Goal: Information Seeking & Learning: Learn about a topic

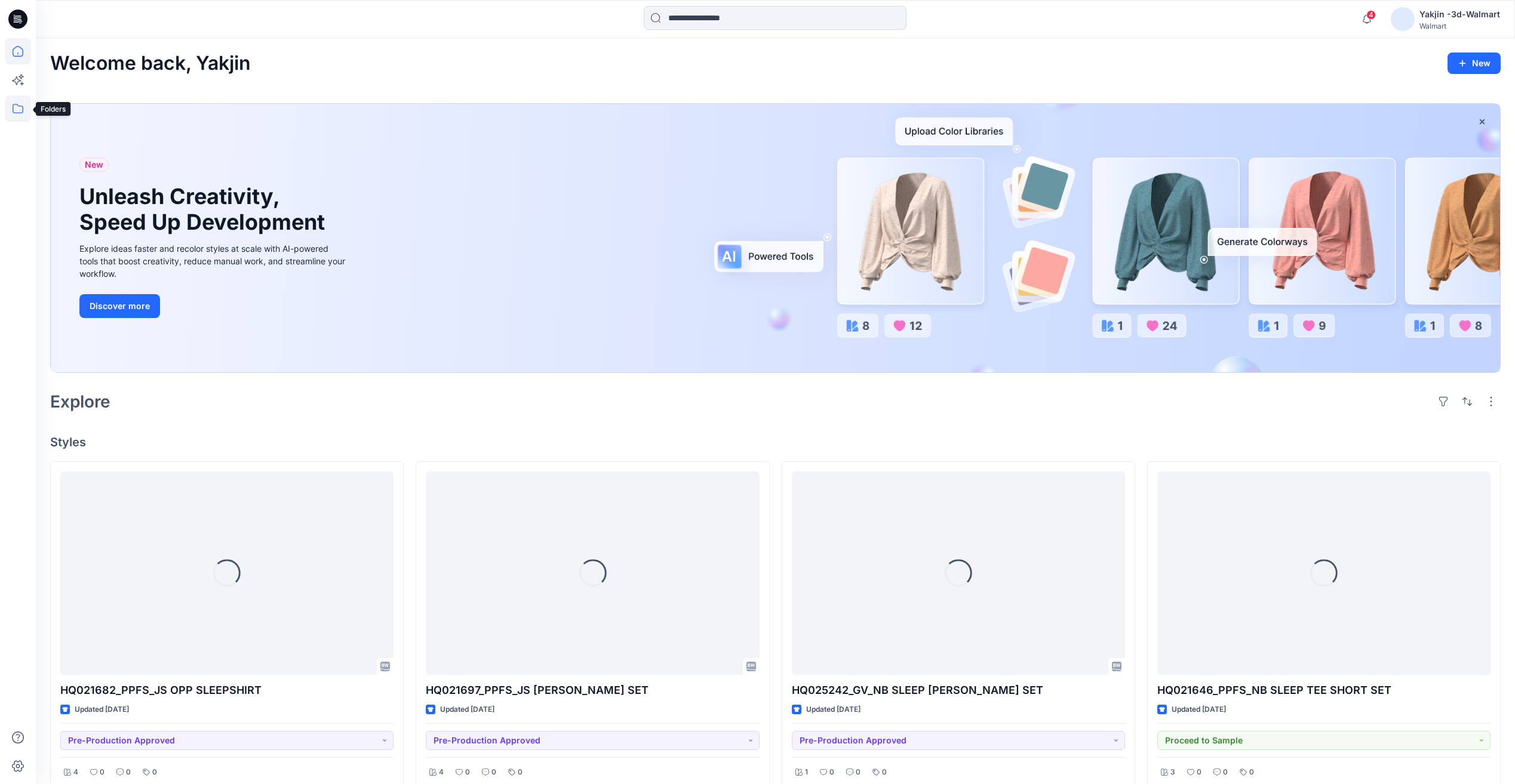
click at [21, 107] on icon at bounding box center [18, 108] width 26 height 26
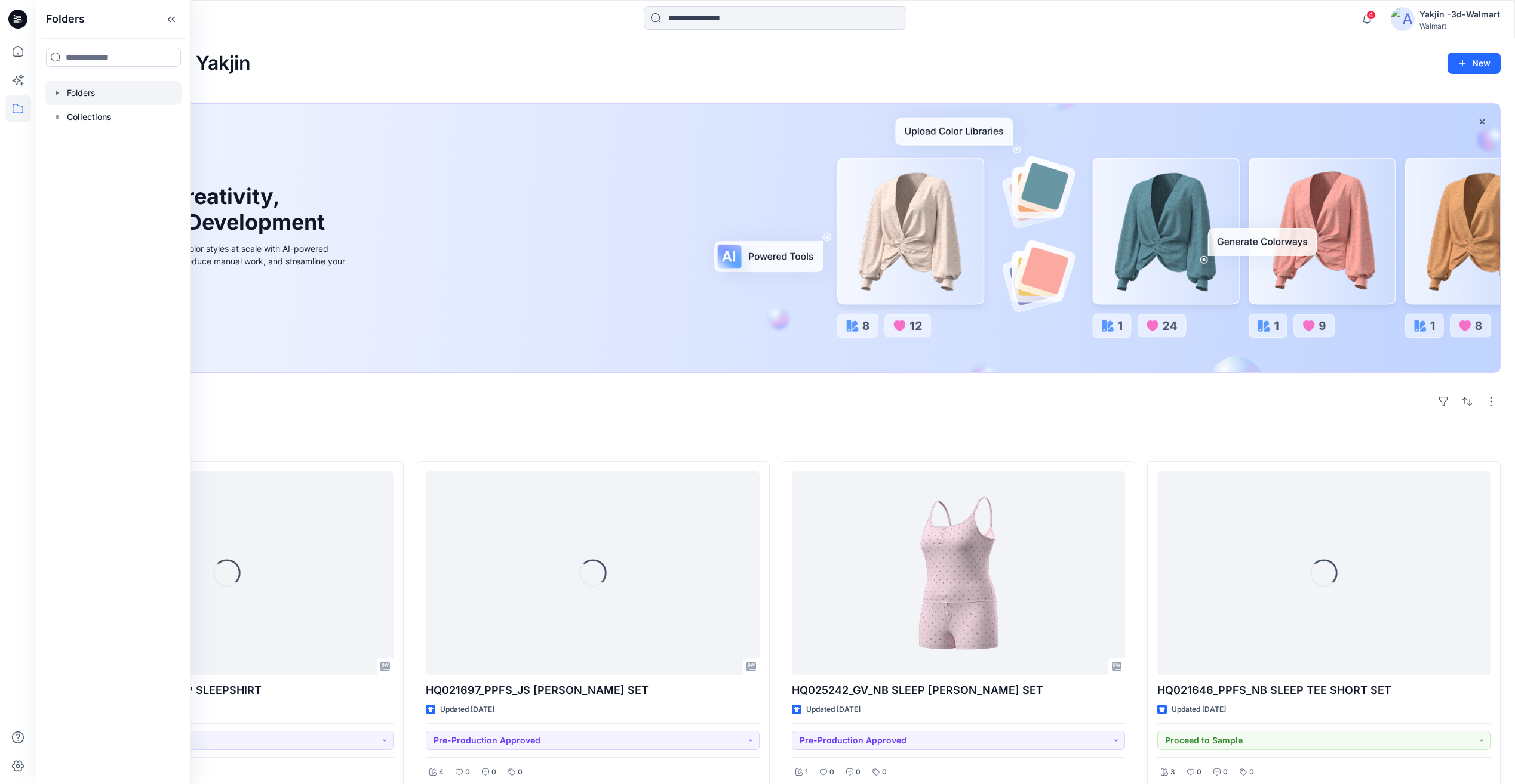
click at [120, 97] on div at bounding box center [113, 93] width 136 height 24
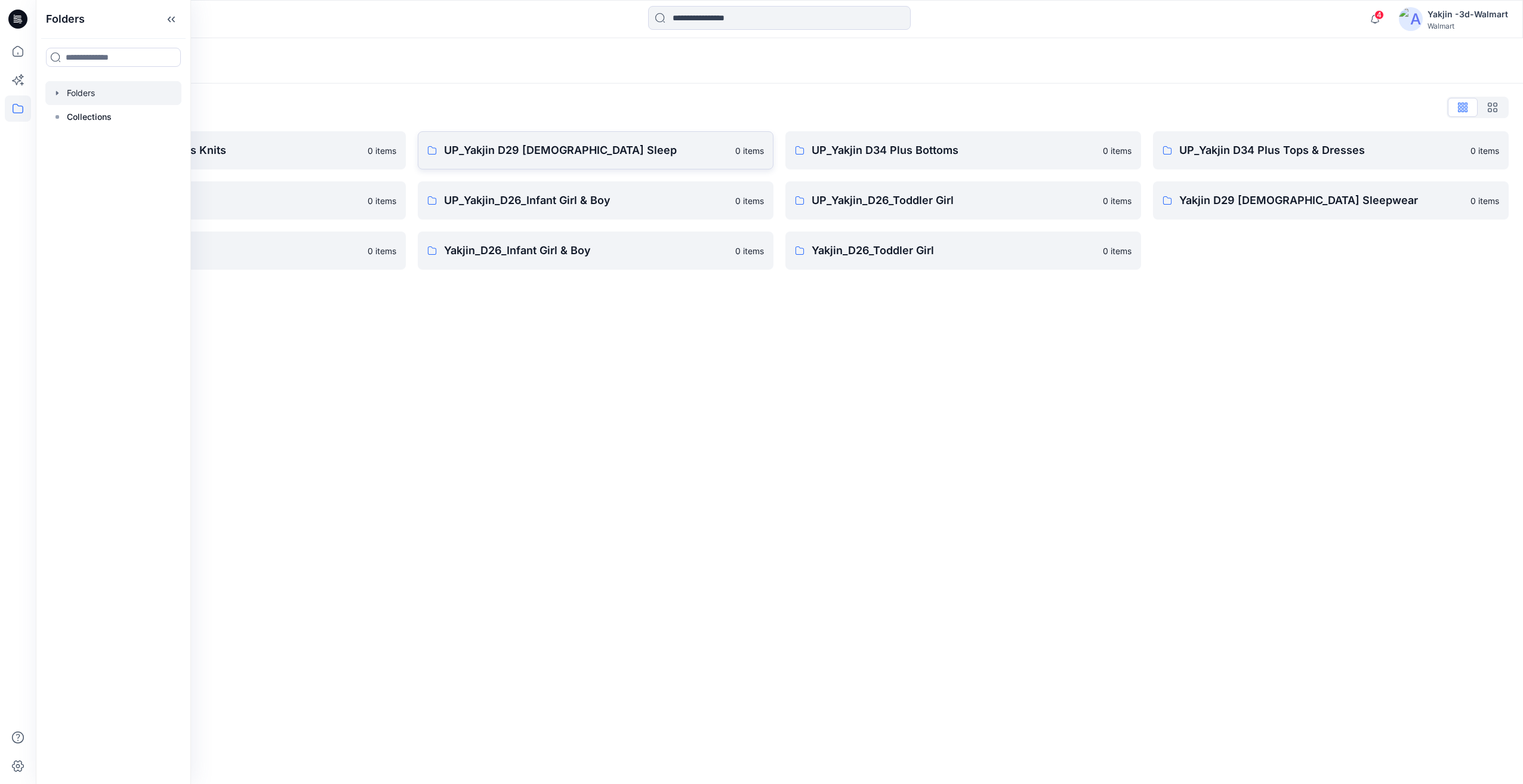
click at [565, 150] on p "UP_Yakjin D29 [DEMOGRAPHIC_DATA] Sleep" at bounding box center [586, 150] width 284 height 16
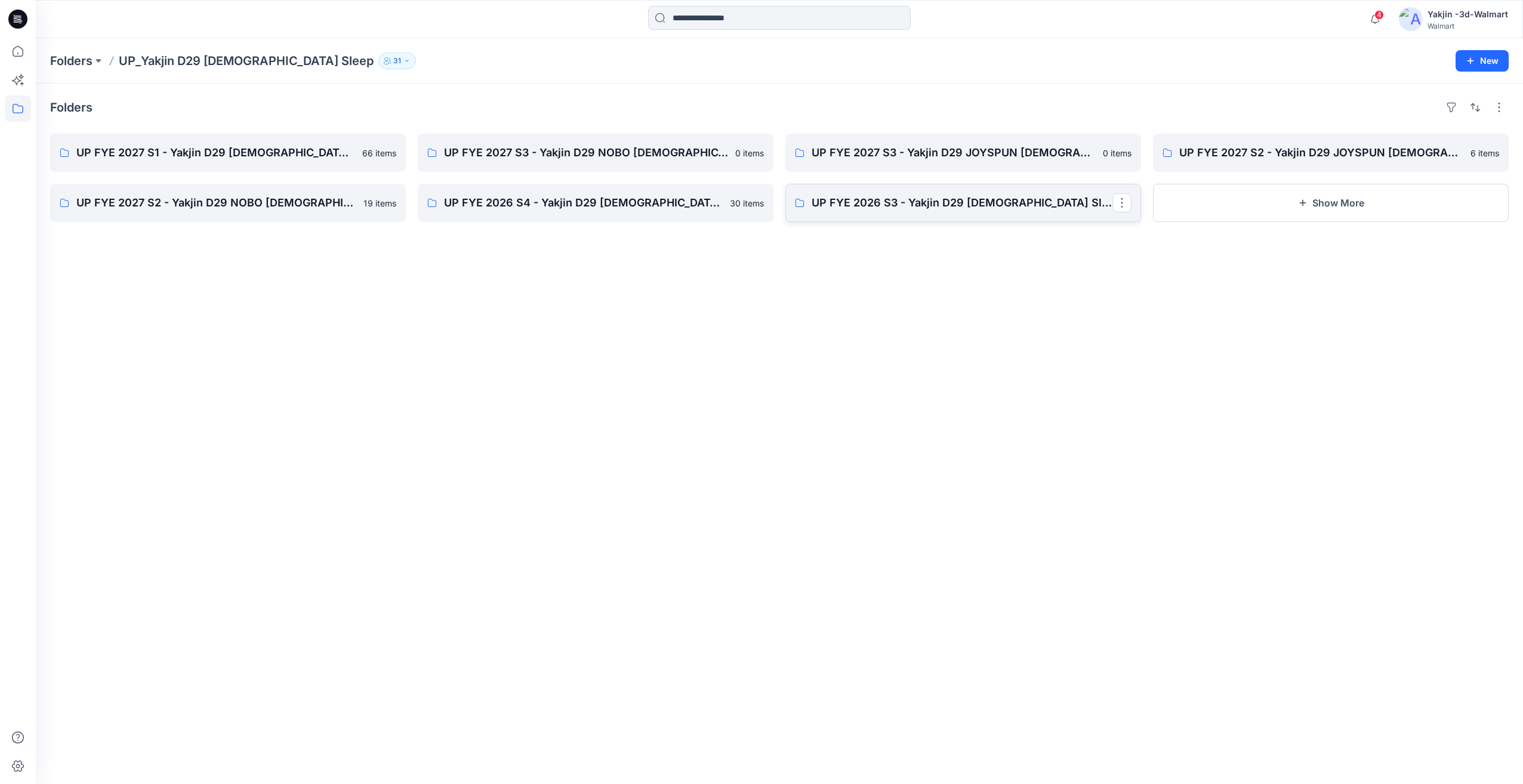
click at [987, 210] on p "UP FYE 2026 S3 - Yakjin D29 [DEMOGRAPHIC_DATA] Sleepwear" at bounding box center [962, 202] width 301 height 16
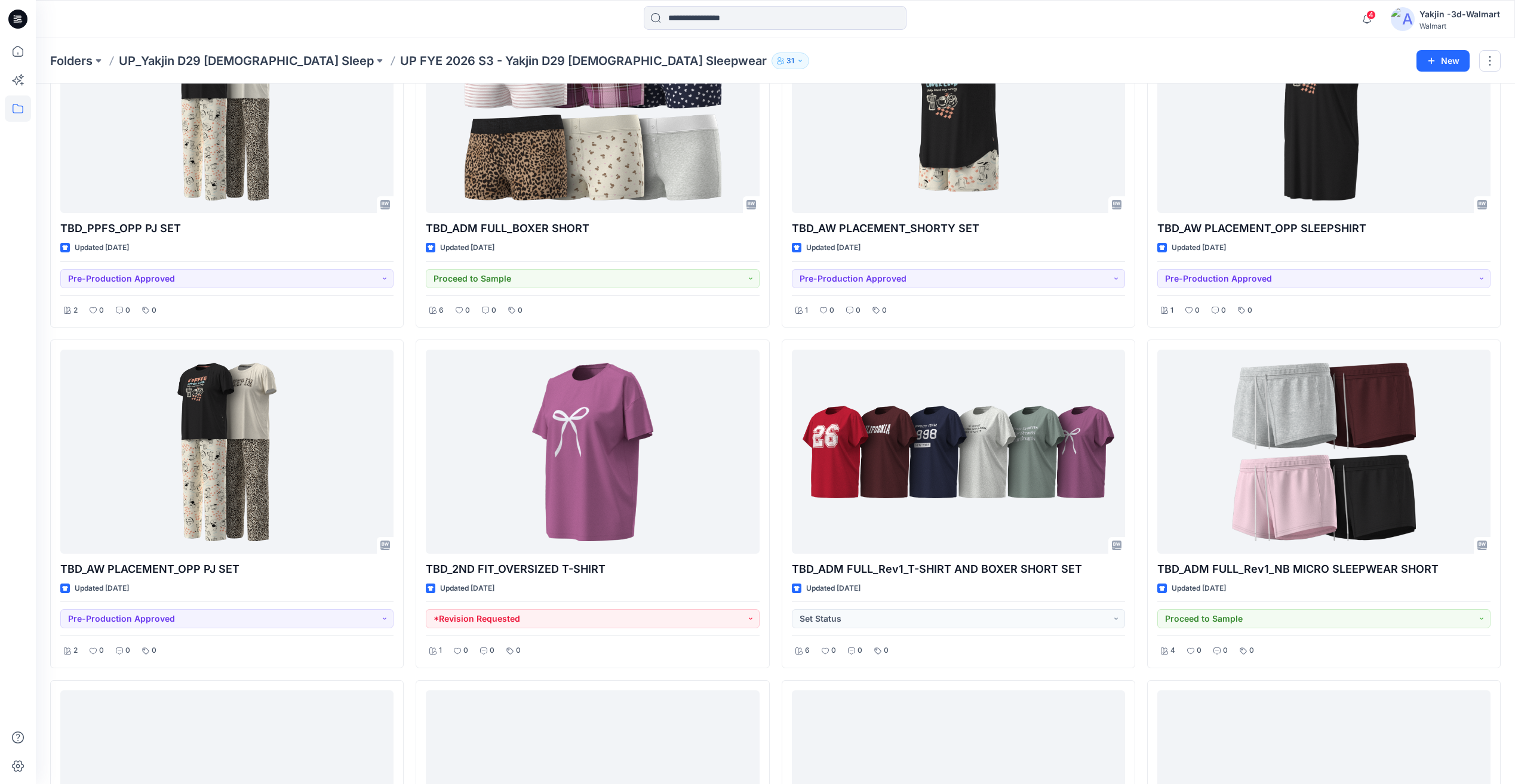
scroll to position [1212, 0]
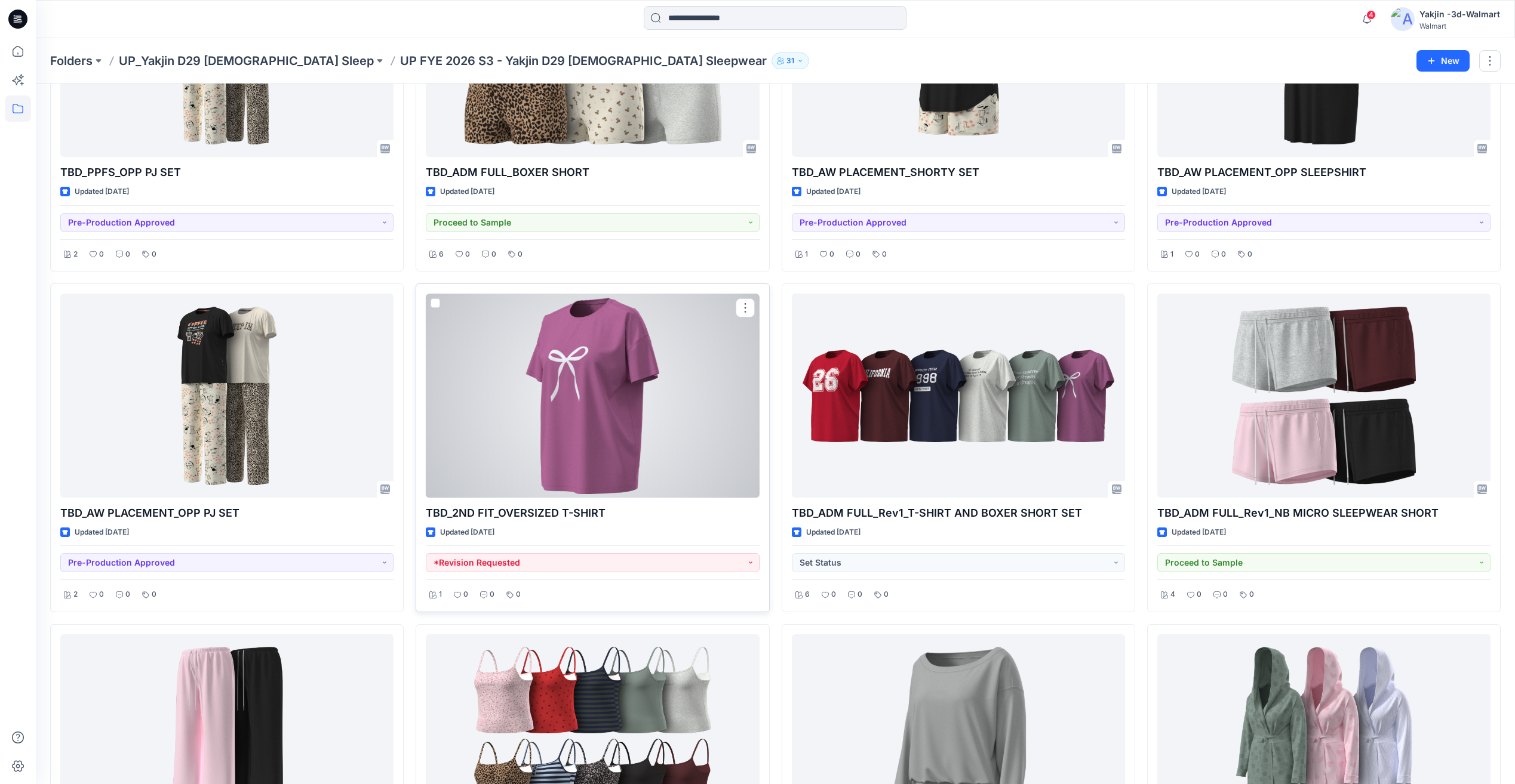
click at [602, 390] on div at bounding box center [592, 395] width 333 height 203
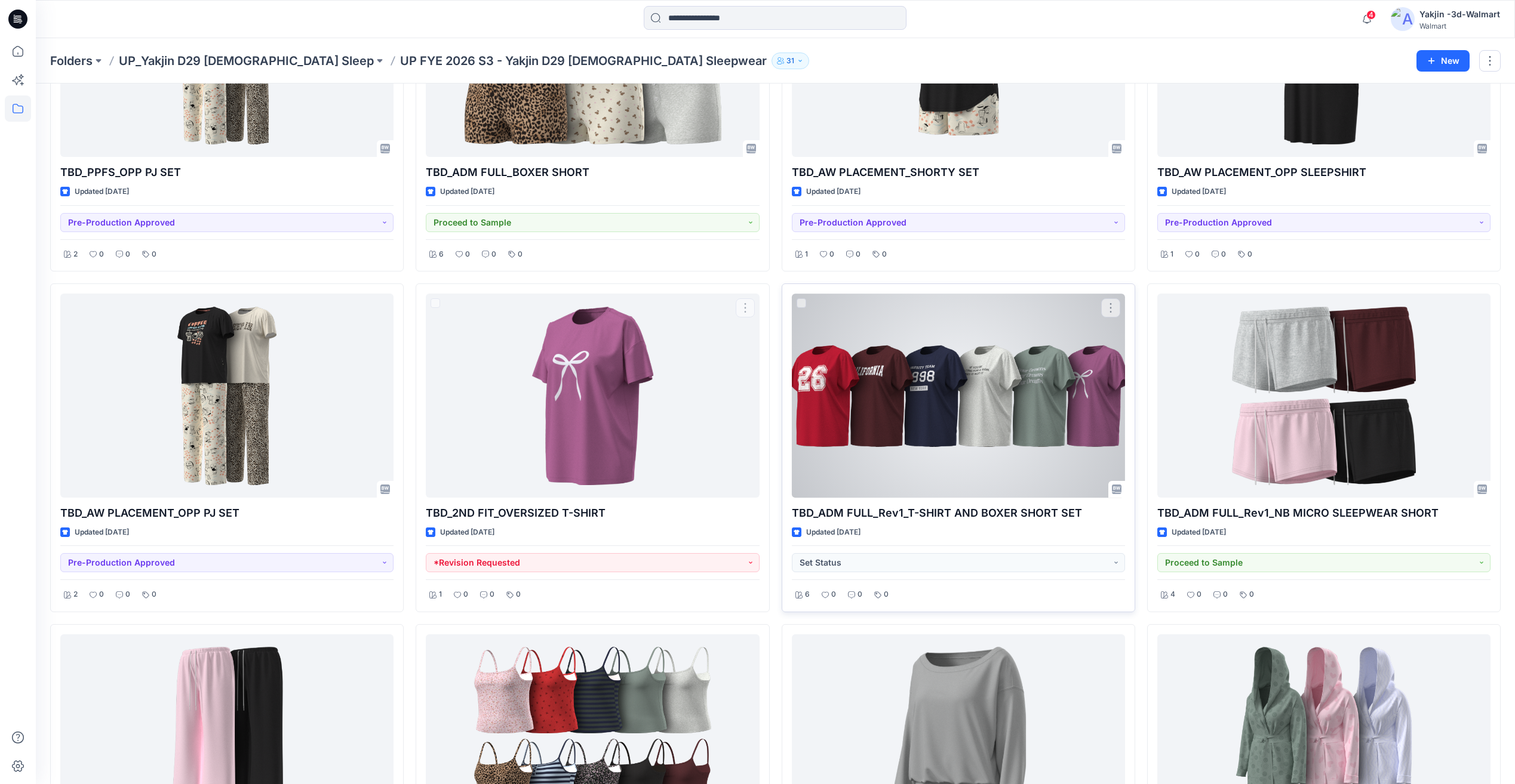
click at [974, 383] on div at bounding box center [958, 395] width 333 height 203
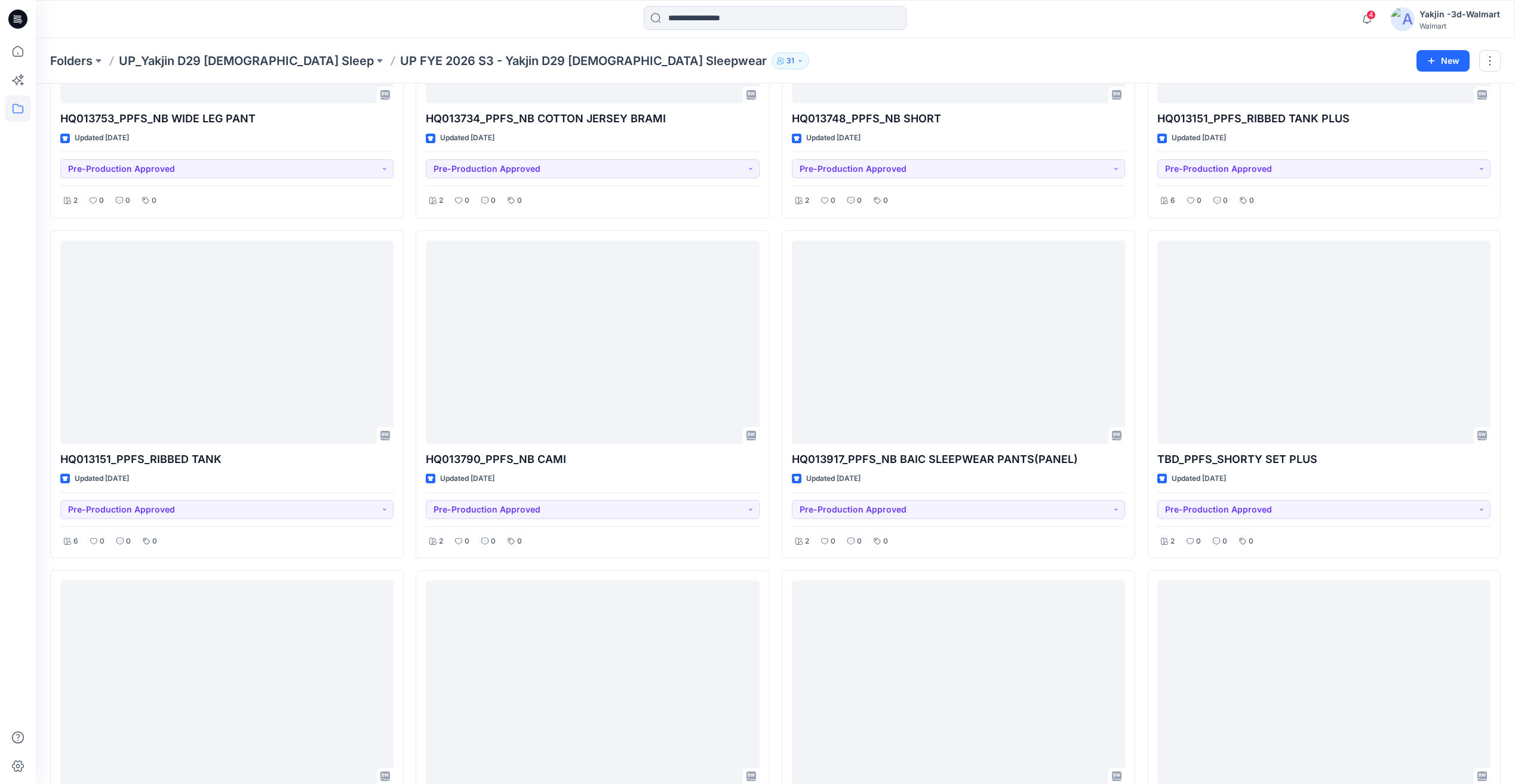
scroll to position [0, 0]
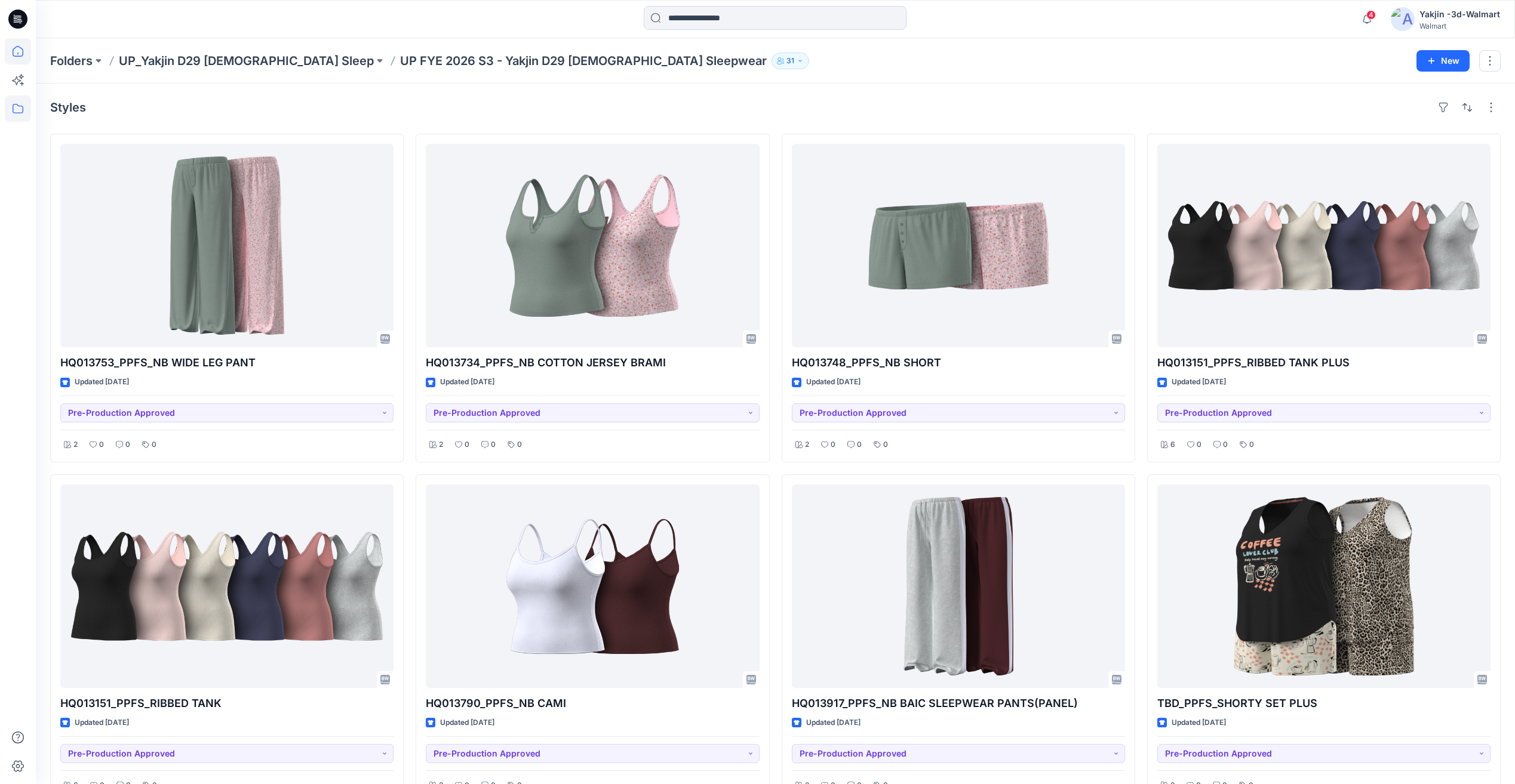
click at [13, 51] on icon at bounding box center [18, 51] width 11 height 11
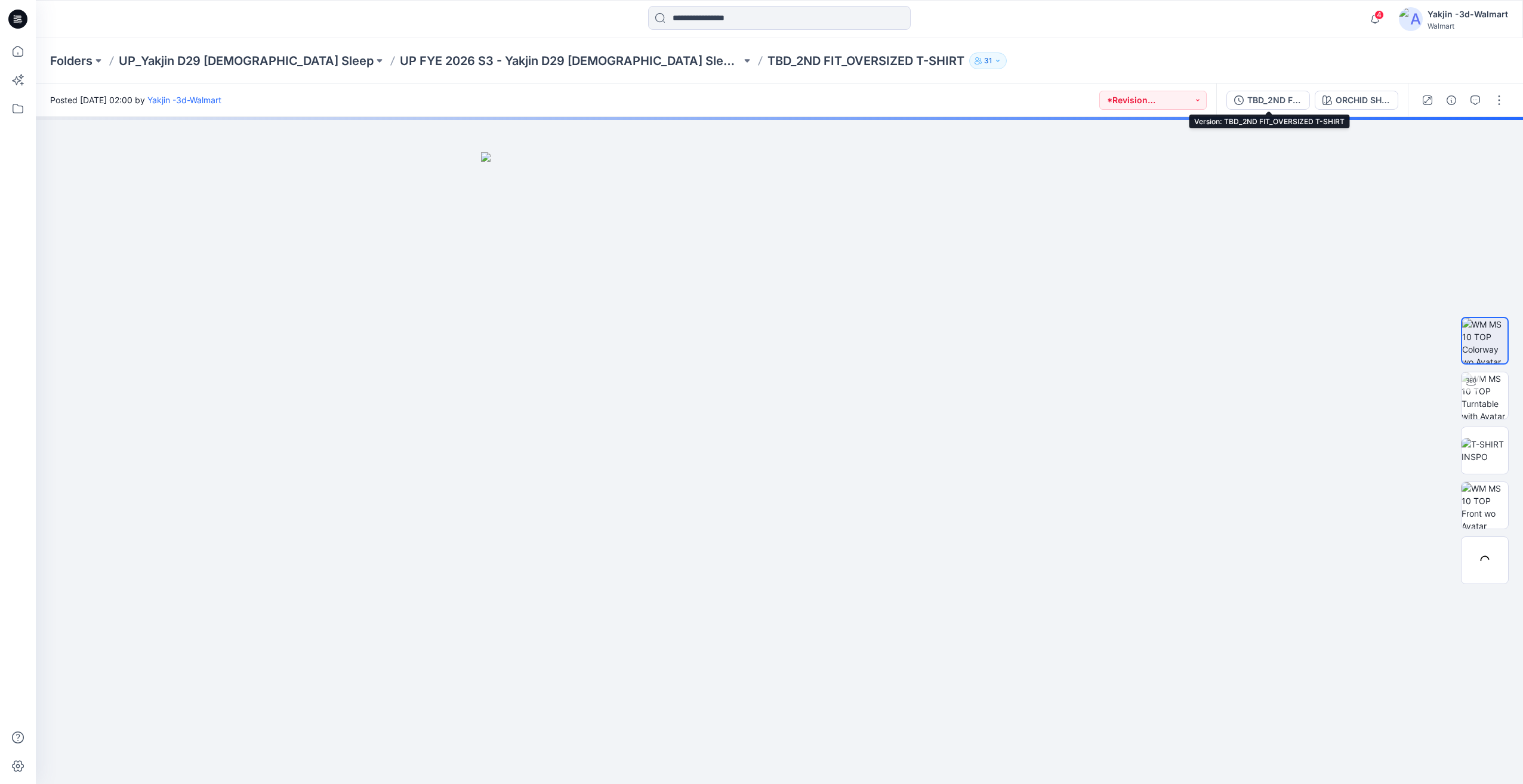
click at [1287, 99] on div "TBD_2ND FIT_OVERSIZED T-SHIRT" at bounding box center [1275, 100] width 55 height 13
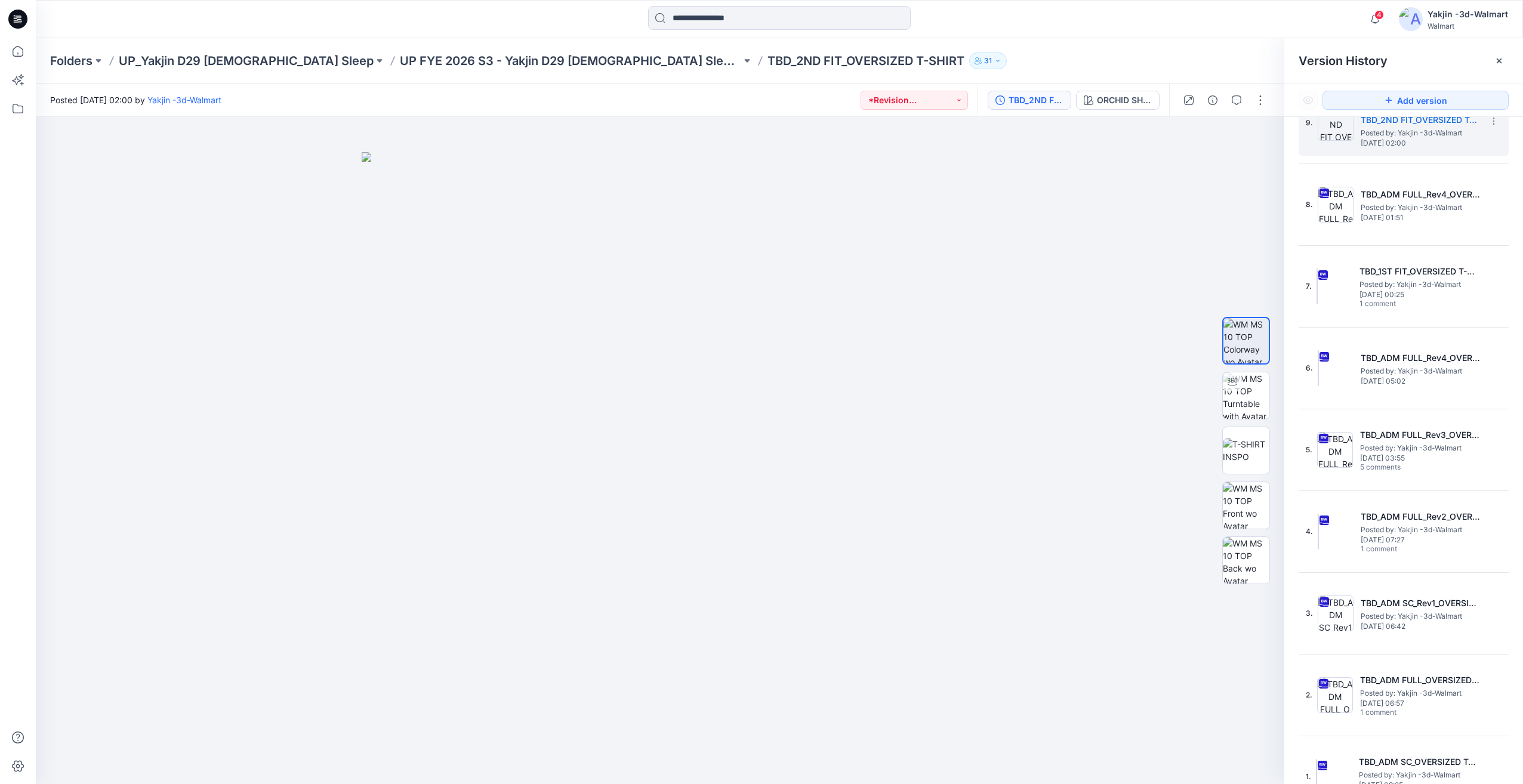
scroll to position [63, 0]
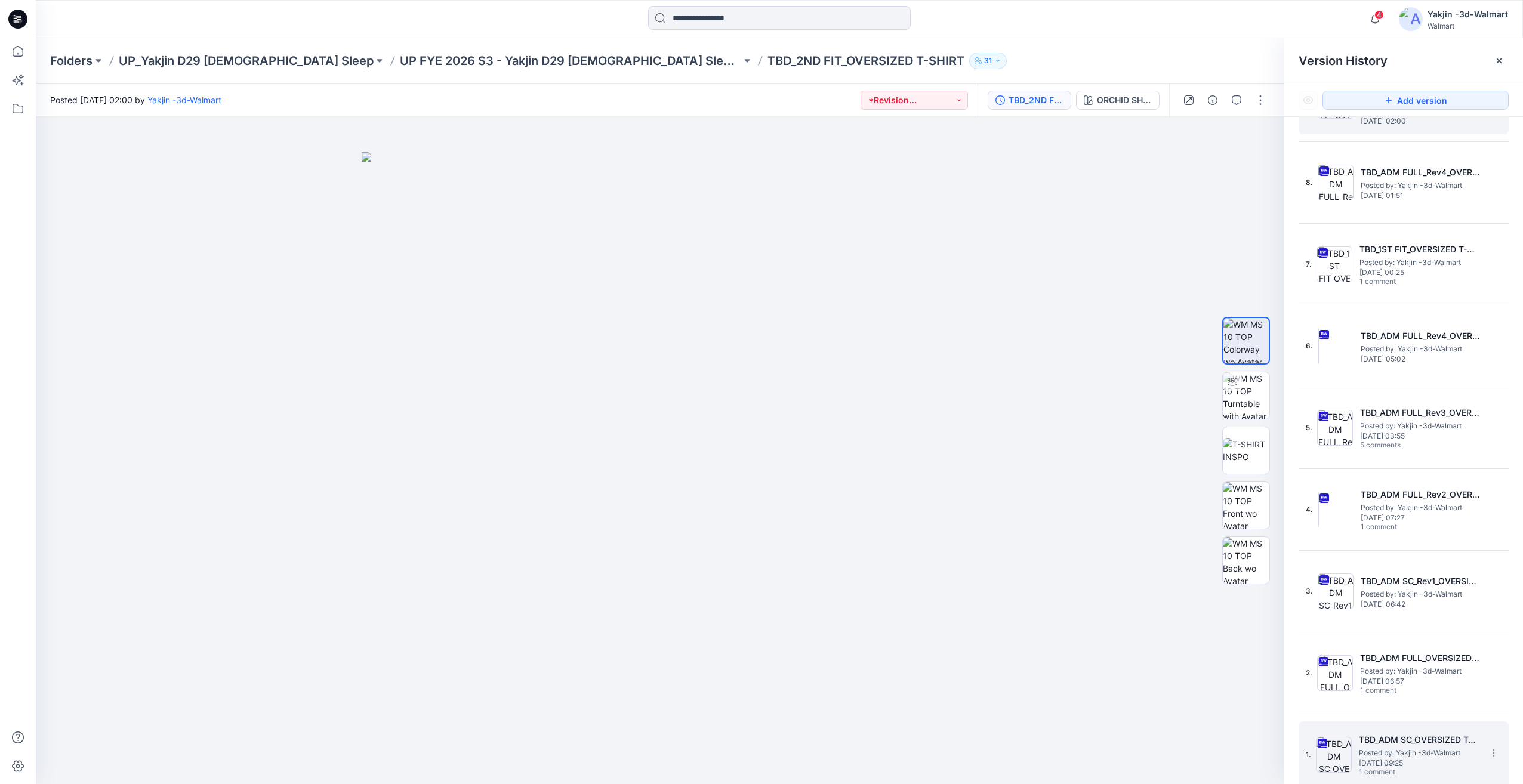
click at [1401, 751] on span "Posted by: Yakjin -3d-Walmart" at bounding box center [1418, 753] width 119 height 12
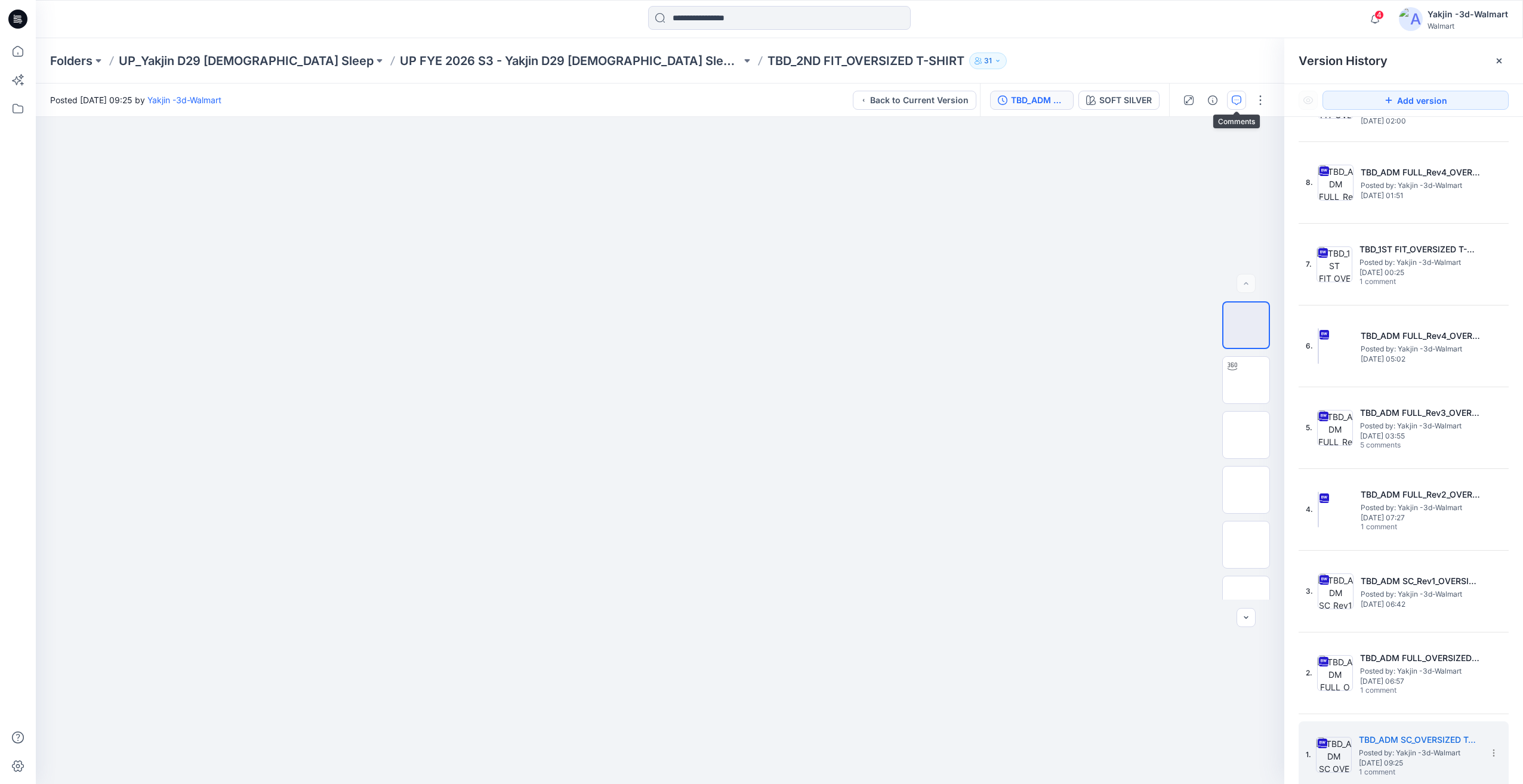
click at [1231, 94] on button "button" at bounding box center [1236, 100] width 19 height 19
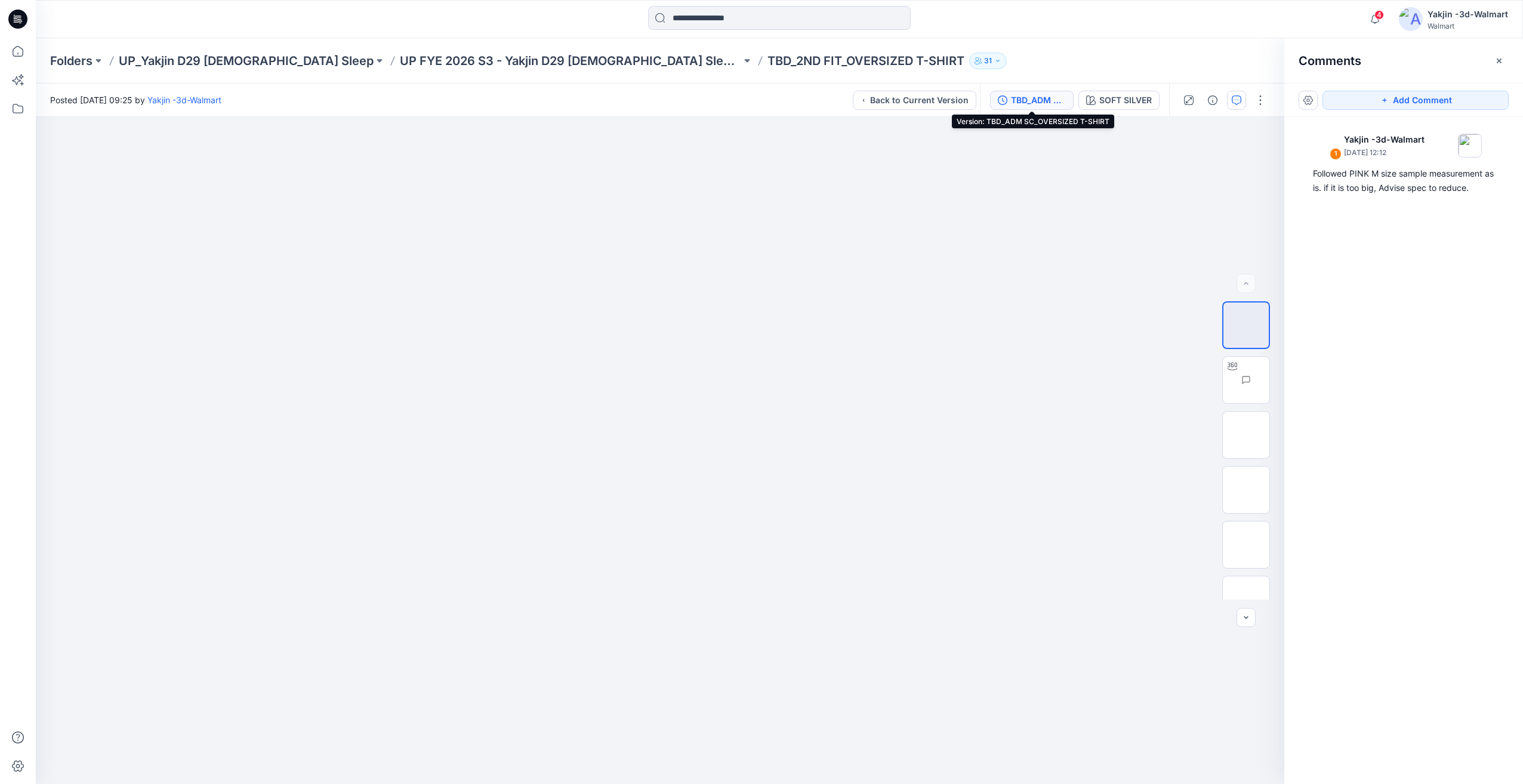
click at [1047, 103] on div "TBD_ADM SC_OVERSIZED T-SHIRT" at bounding box center [1038, 100] width 55 height 13
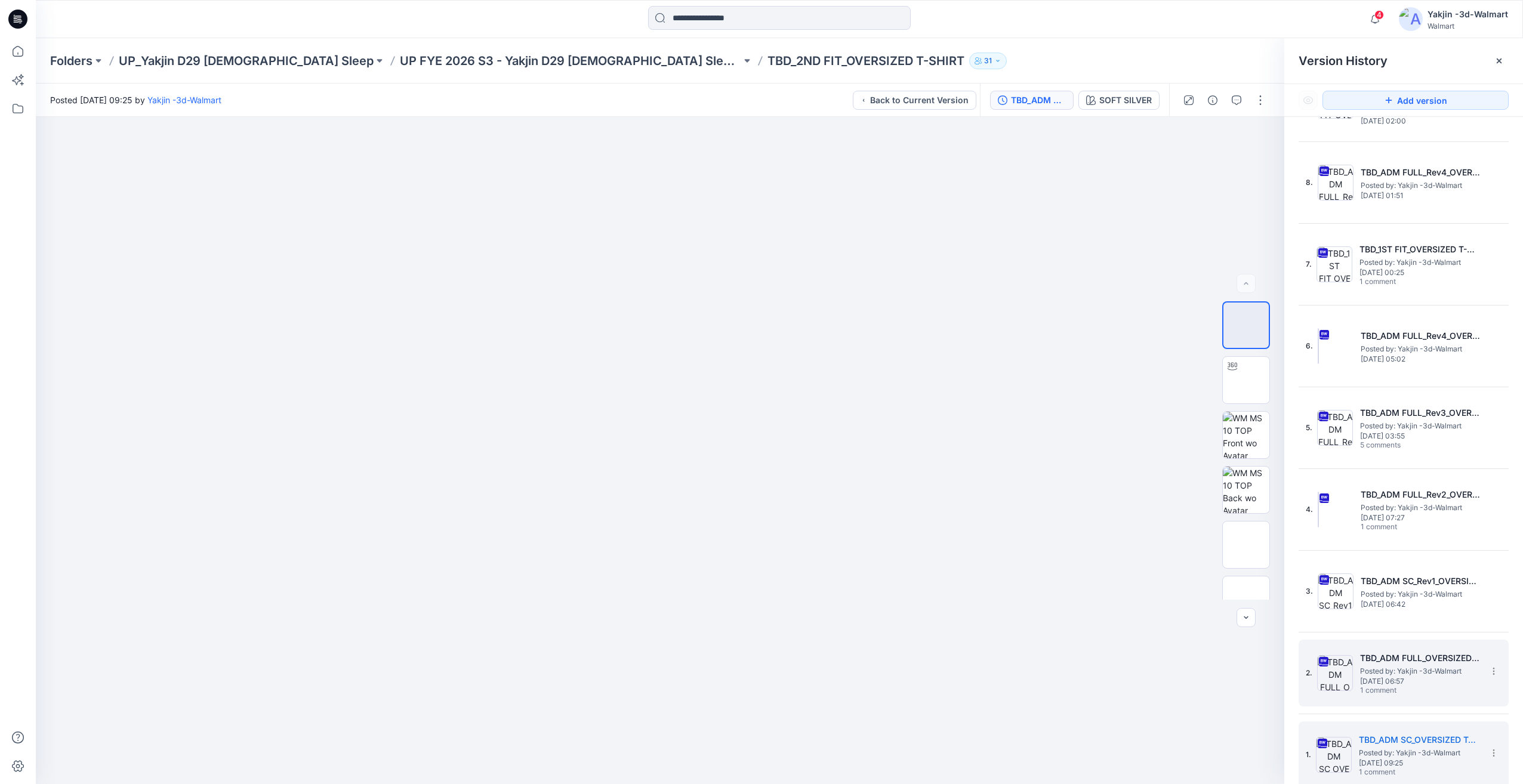
click at [1413, 665] on span "Posted by: Yakjin -3d-Walmart" at bounding box center [1420, 672] width 119 height 12
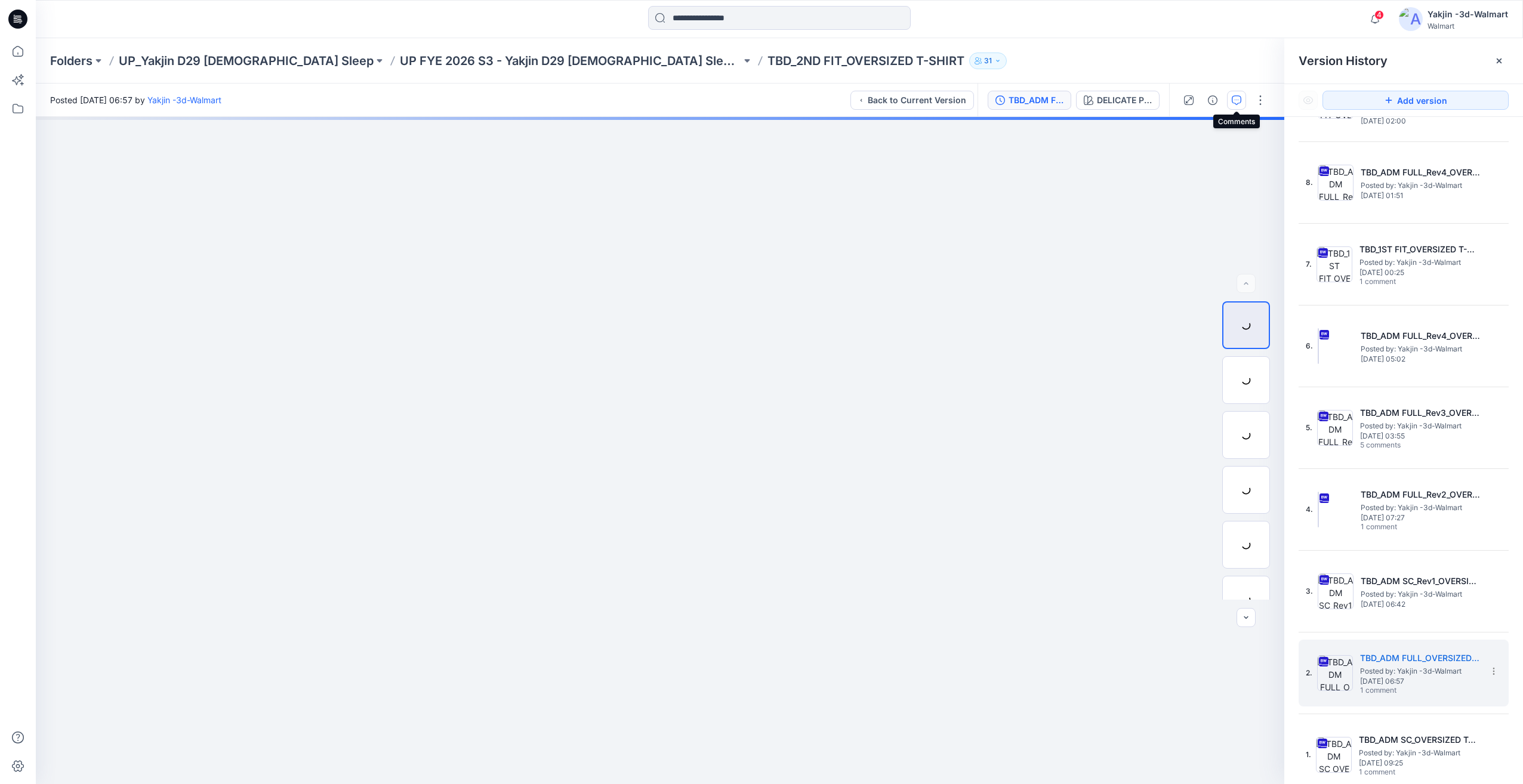
click at [1234, 108] on button "button" at bounding box center [1236, 100] width 19 height 19
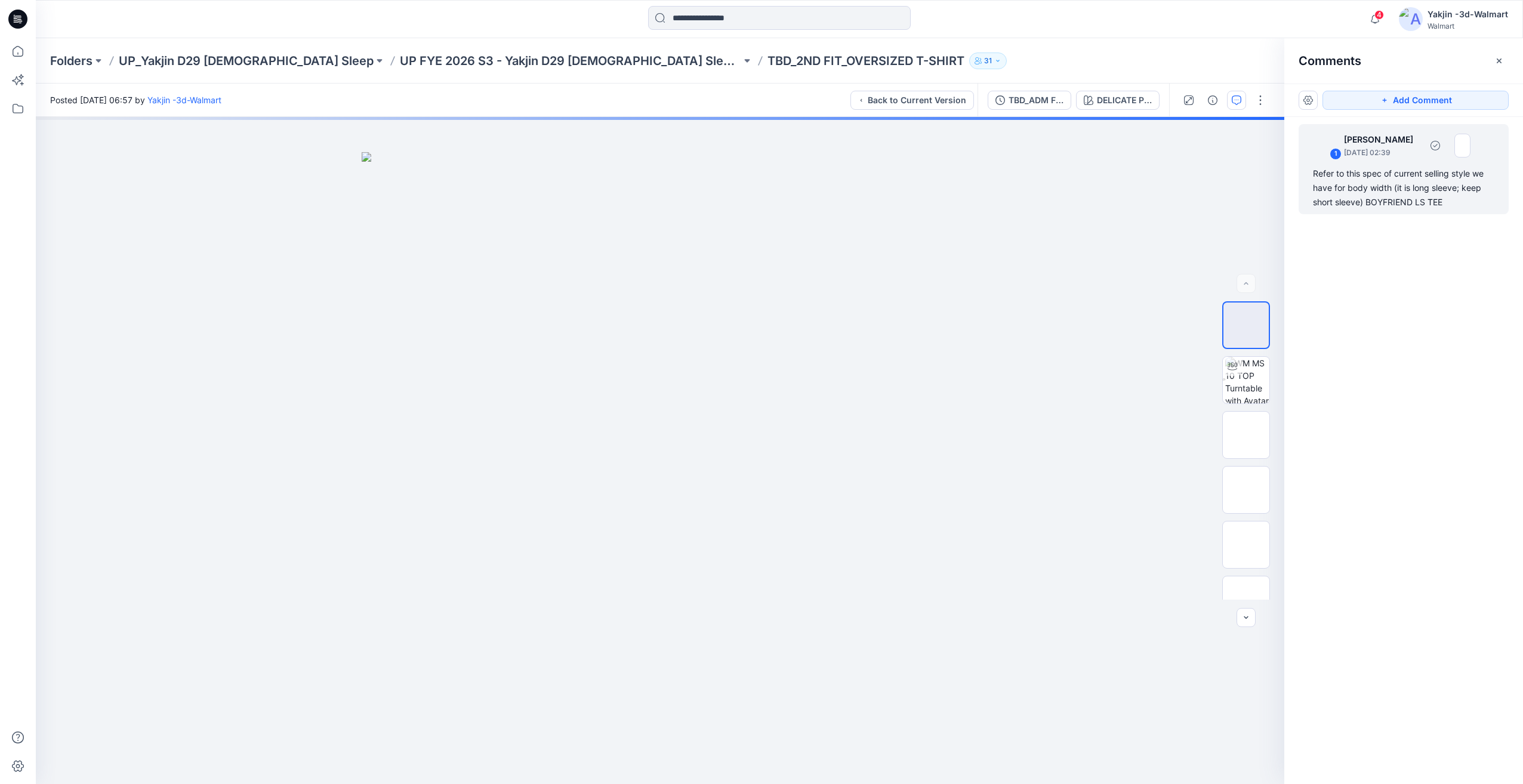
click at [1363, 189] on div "Refer to this spec of current selling style we have for body width (it is long …" at bounding box center [1403, 188] width 182 height 43
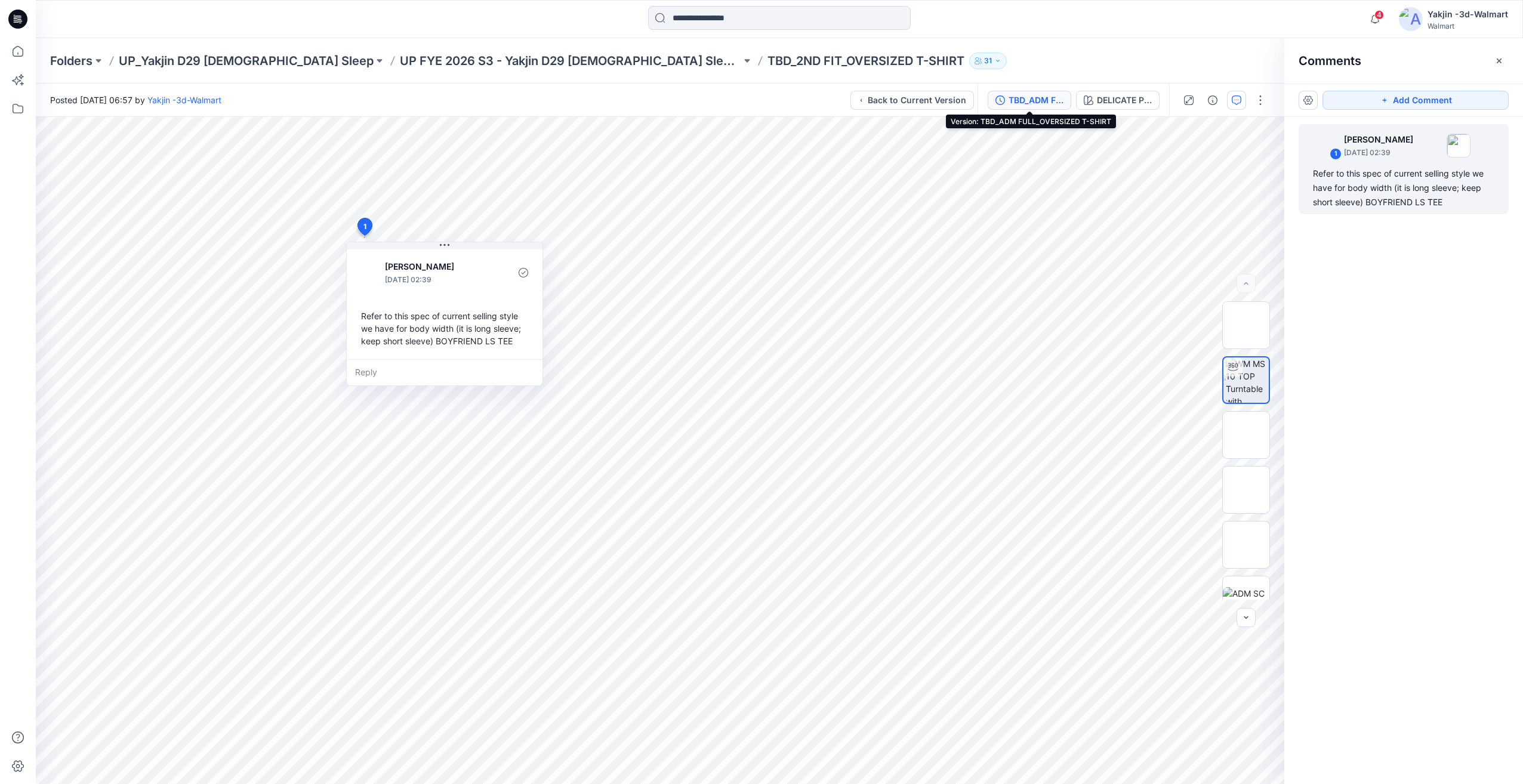
click at [1035, 98] on div "TBD_ADM FULL_OVERSIZED T-SHIRT" at bounding box center [1036, 100] width 55 height 13
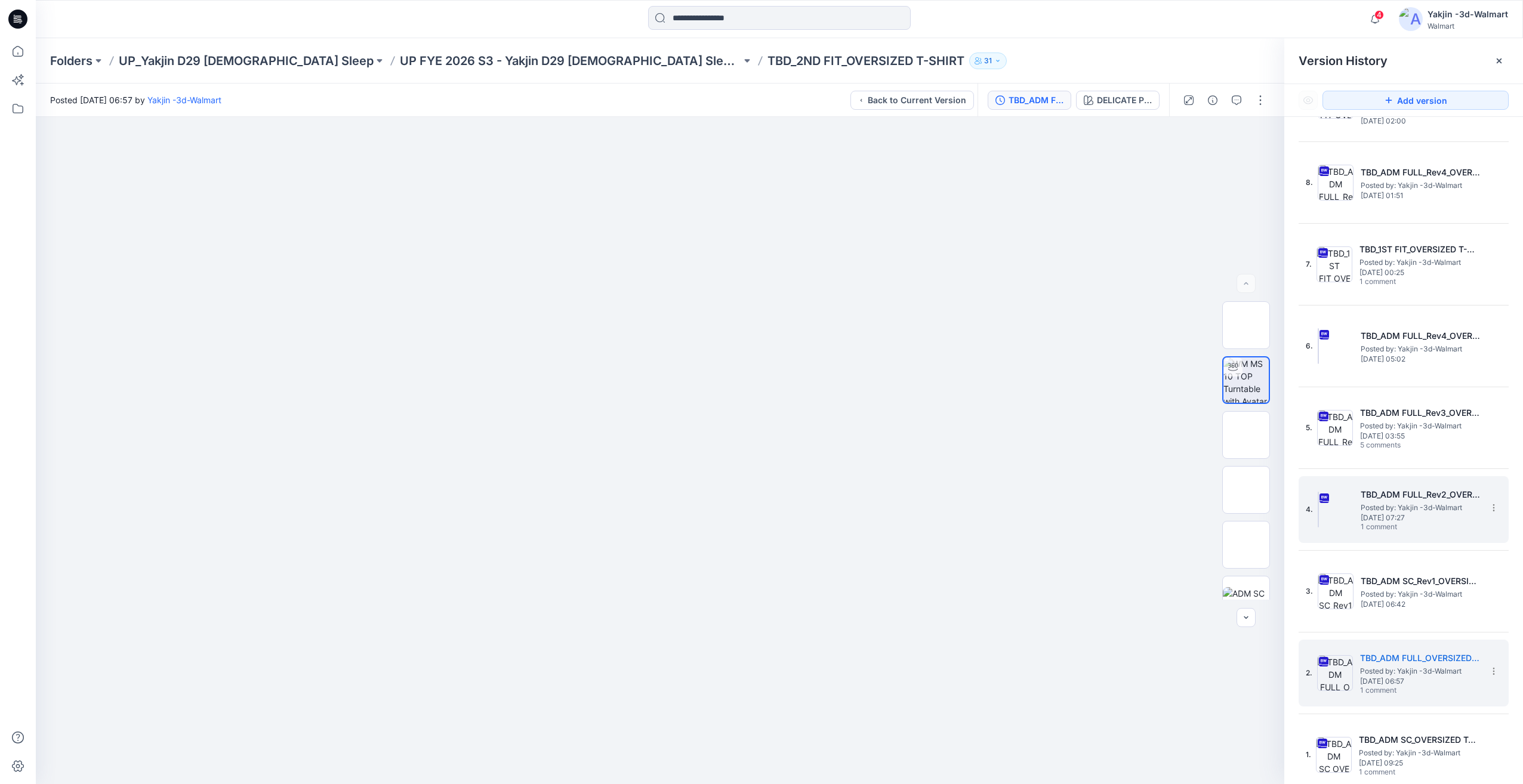
click at [1425, 519] on span "Wednesday, November 13, 2024 07:27" at bounding box center [1420, 518] width 119 height 9
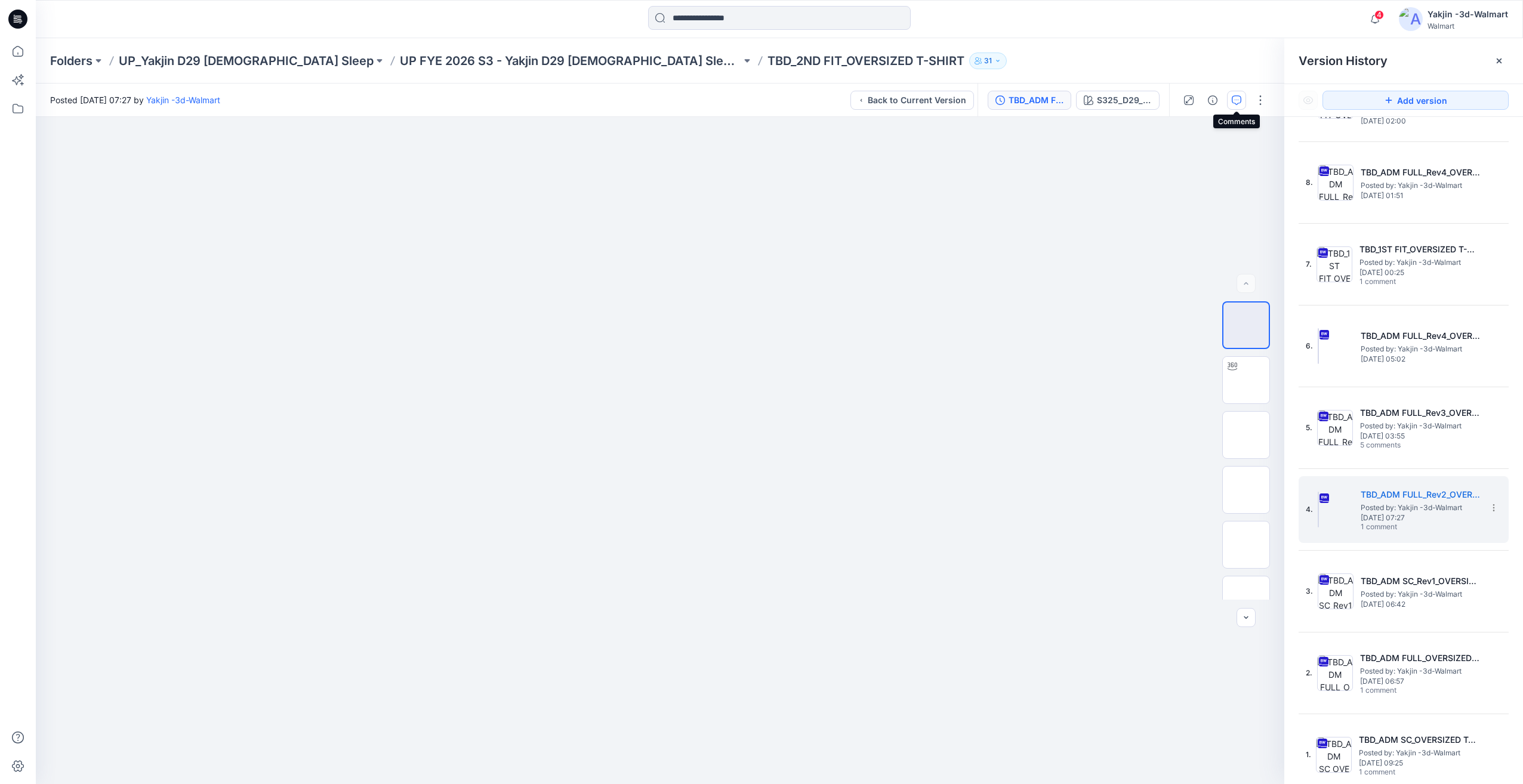
click at [1237, 103] on icon "button" at bounding box center [1237, 100] width 10 height 10
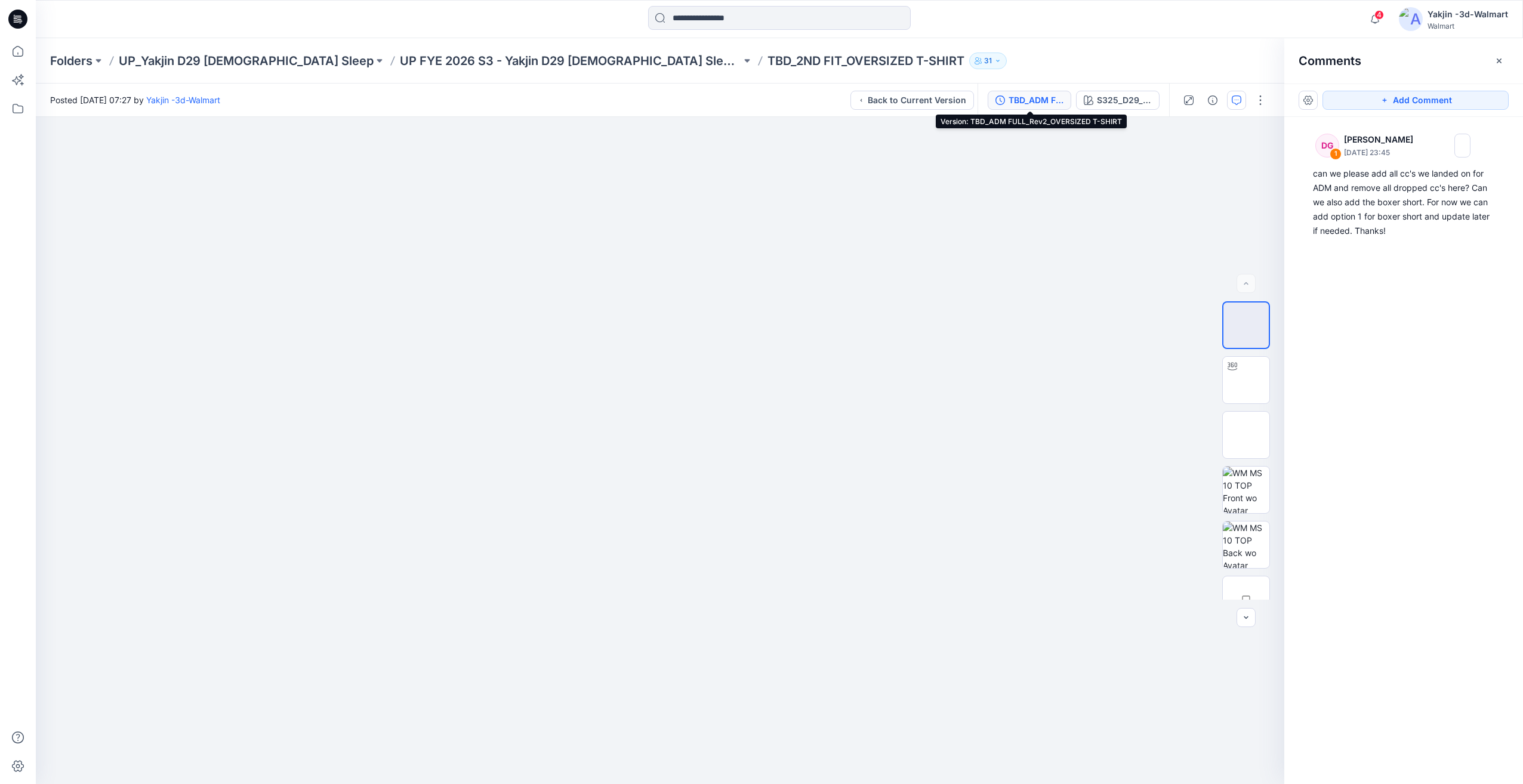
click at [1041, 98] on div "TBD_ADM FULL_Rev2_OVERSIZED T-SHIRT" at bounding box center [1036, 100] width 55 height 13
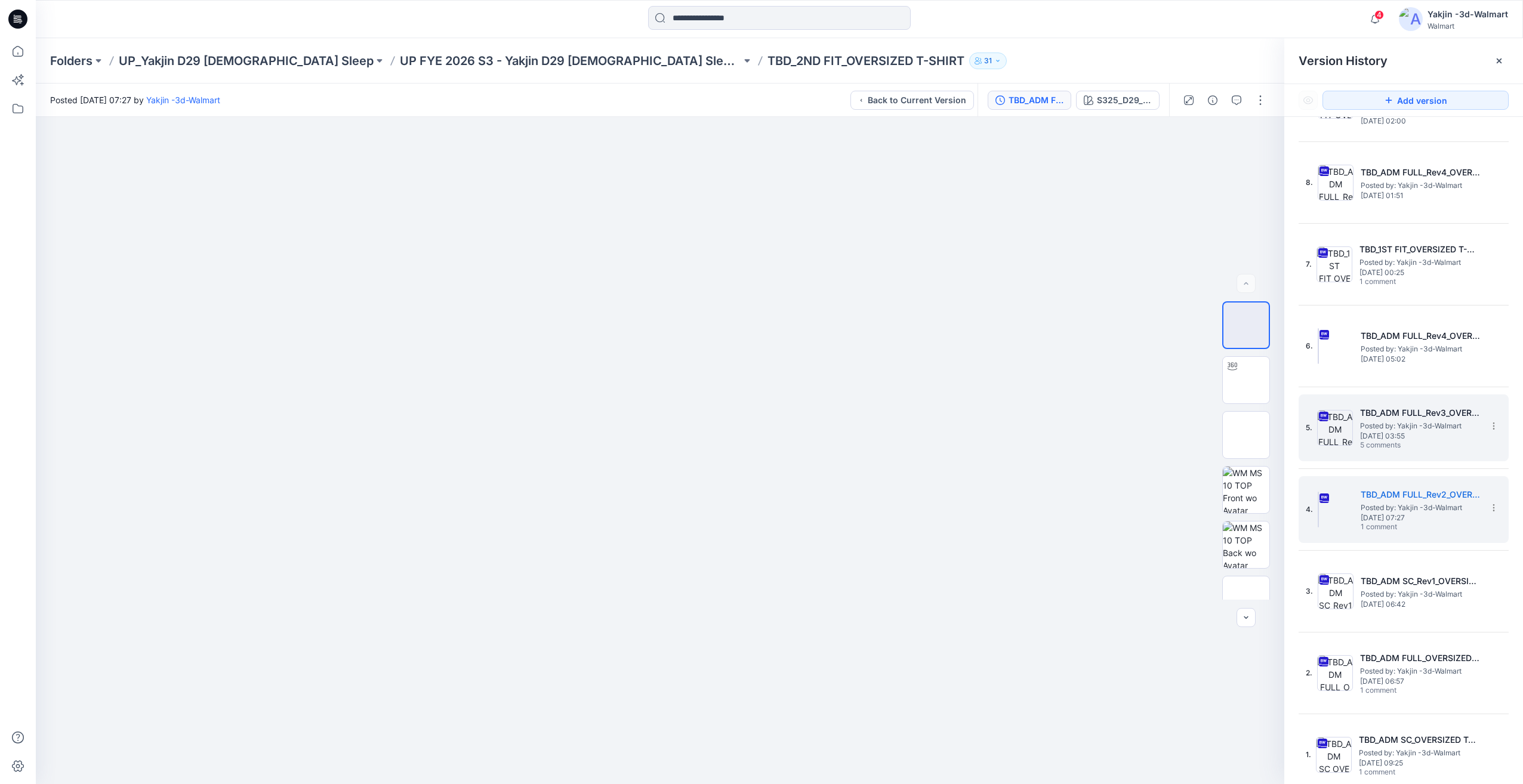
click at [1378, 414] on h5 "TBD_ADM FULL_Rev3_OVERSIZED T-SHIRT" at bounding box center [1420, 412] width 119 height 14
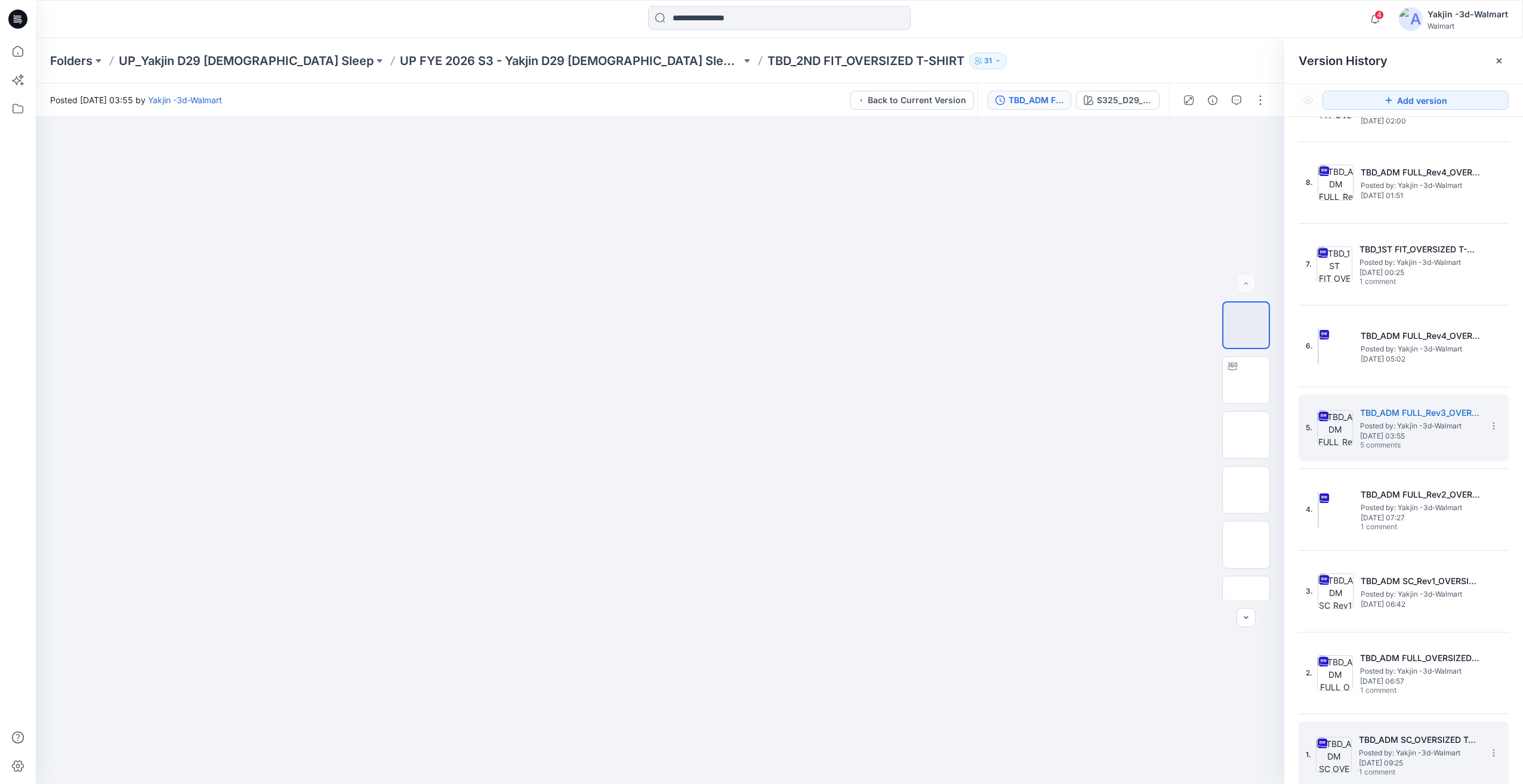
click at [1367, 752] on span "Posted by: Yakjin -3d-Walmart" at bounding box center [1418, 753] width 119 height 12
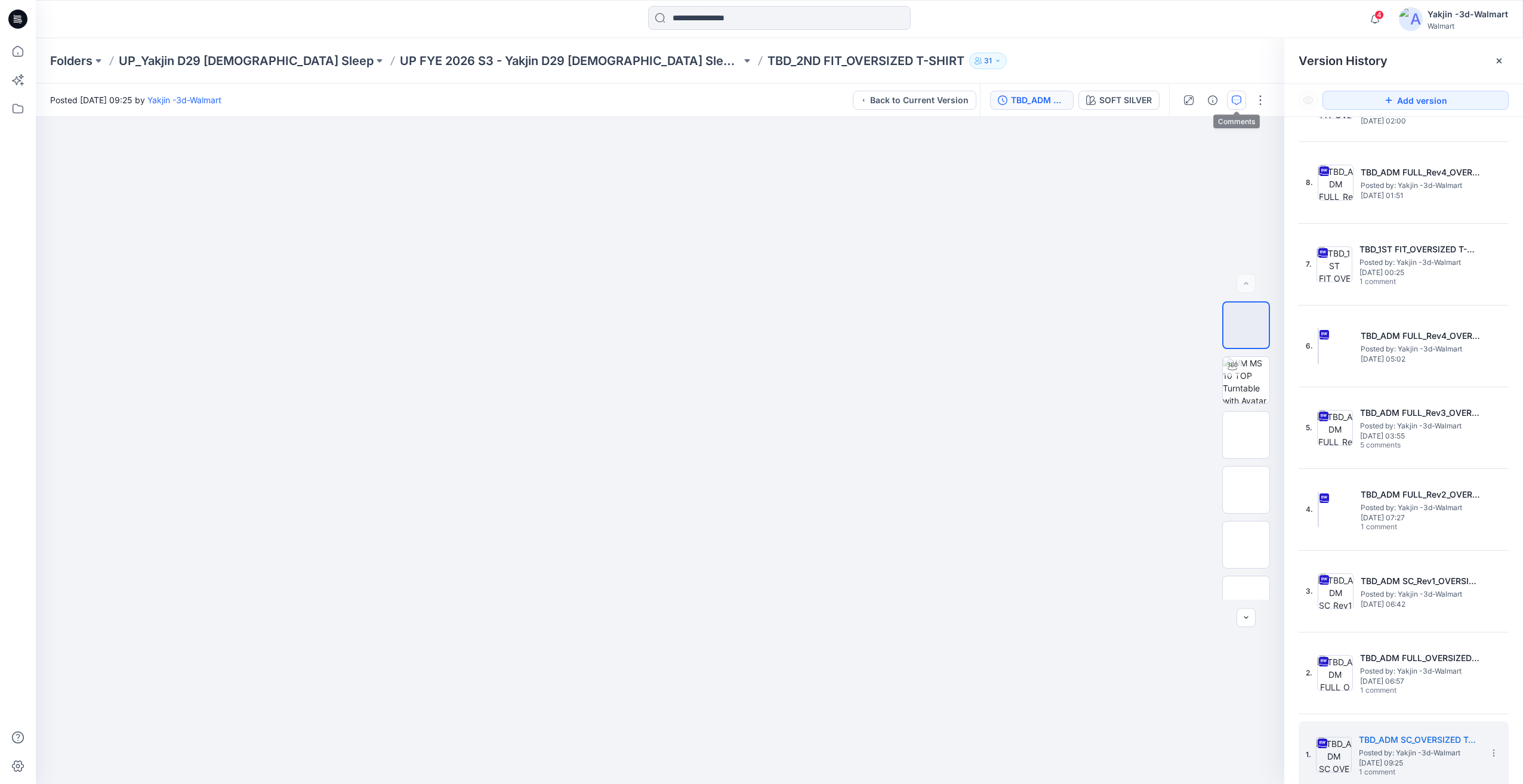
click at [1244, 108] on button "button" at bounding box center [1236, 100] width 19 height 19
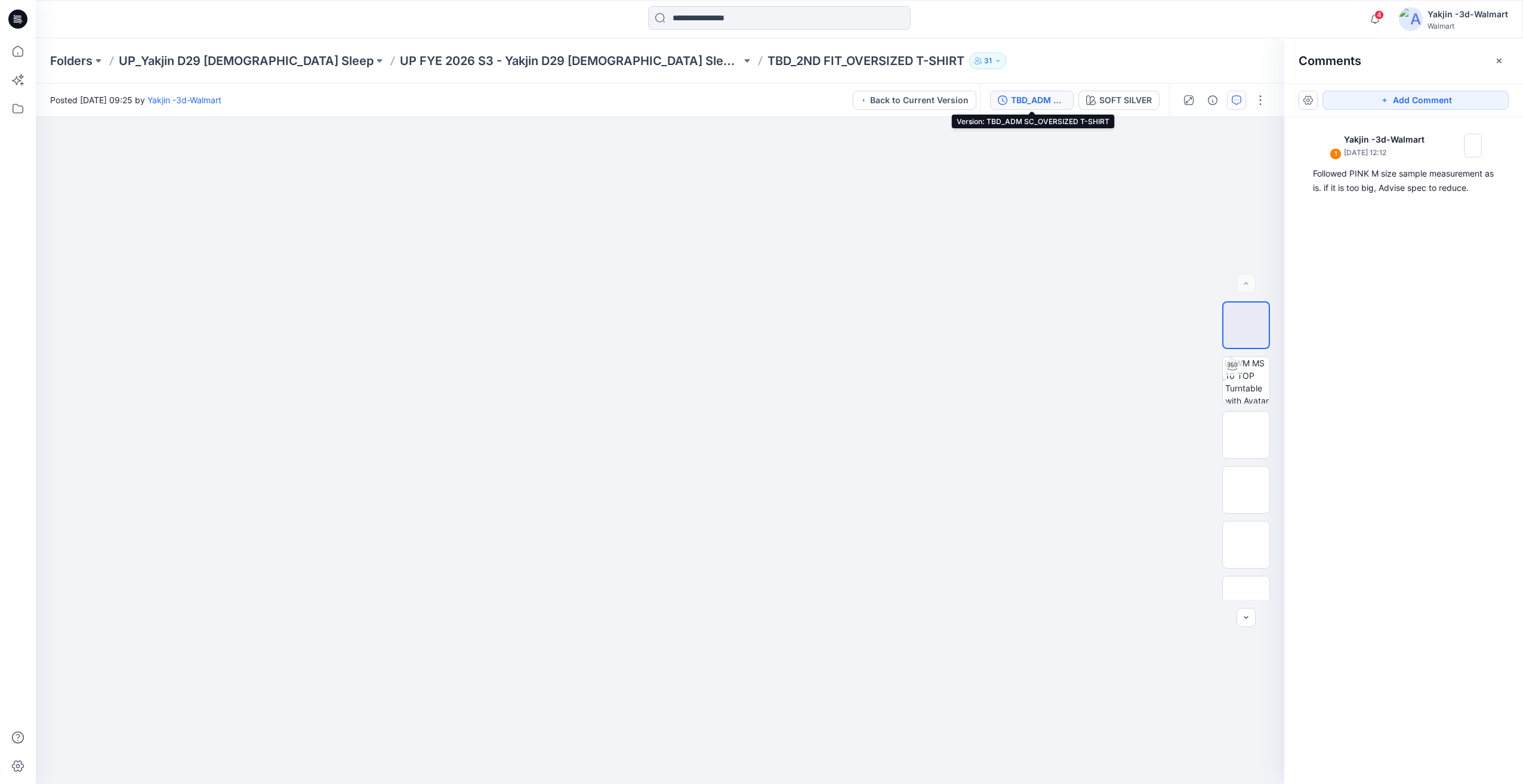
click at [1053, 101] on div "TBD_ADM SC_OVERSIZED T-SHIRT" at bounding box center [1038, 100] width 55 height 13
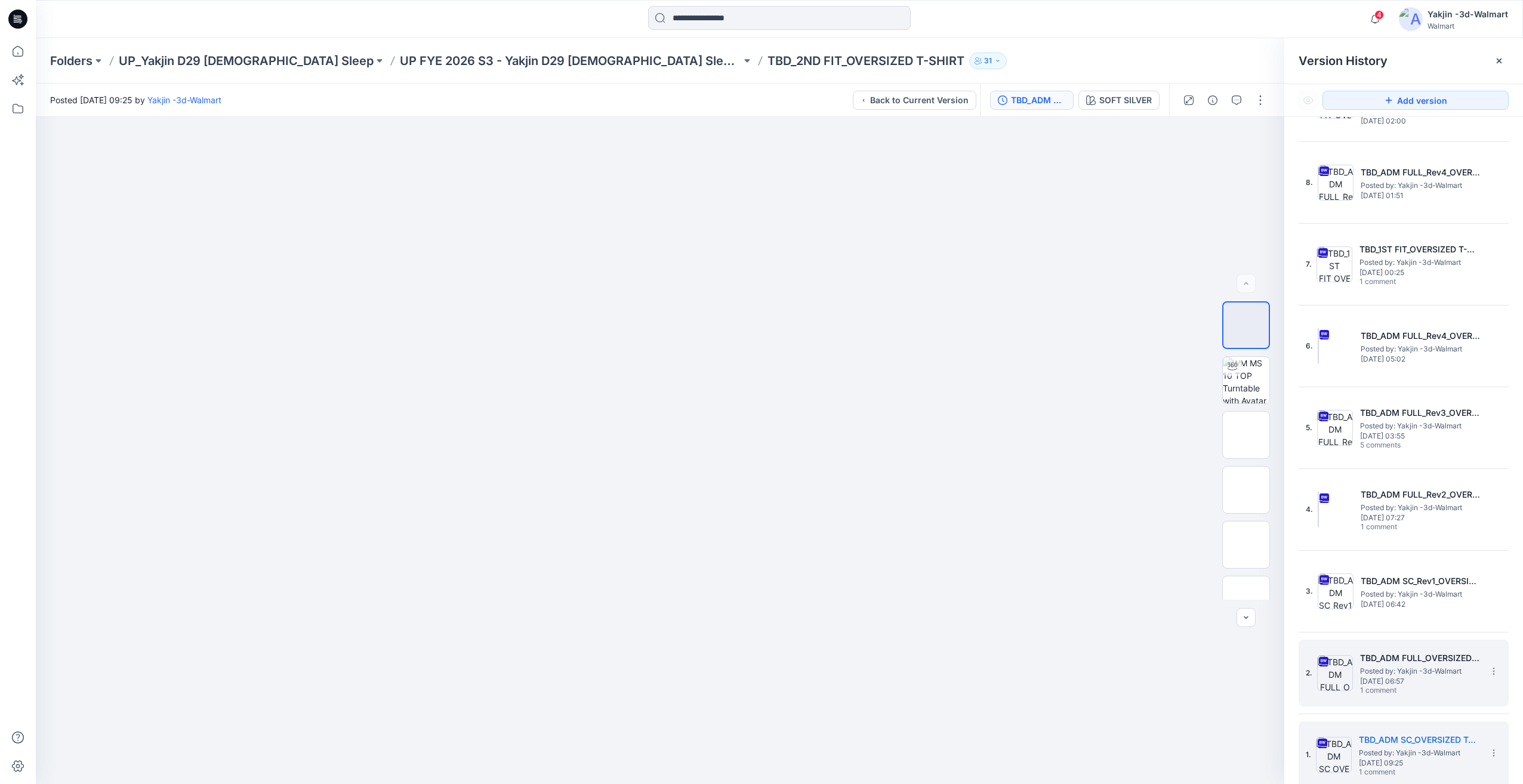
click at [1434, 705] on div "2. TBD_ADM FULL_OVERSIZED T-SHIRT Posted by: Yakjin -3d-Walmart Tuesday, Octobe…" at bounding box center [1404, 673] width 210 height 67
click at [1381, 691] on span "1 comment" at bounding box center [1402, 691] width 84 height 10
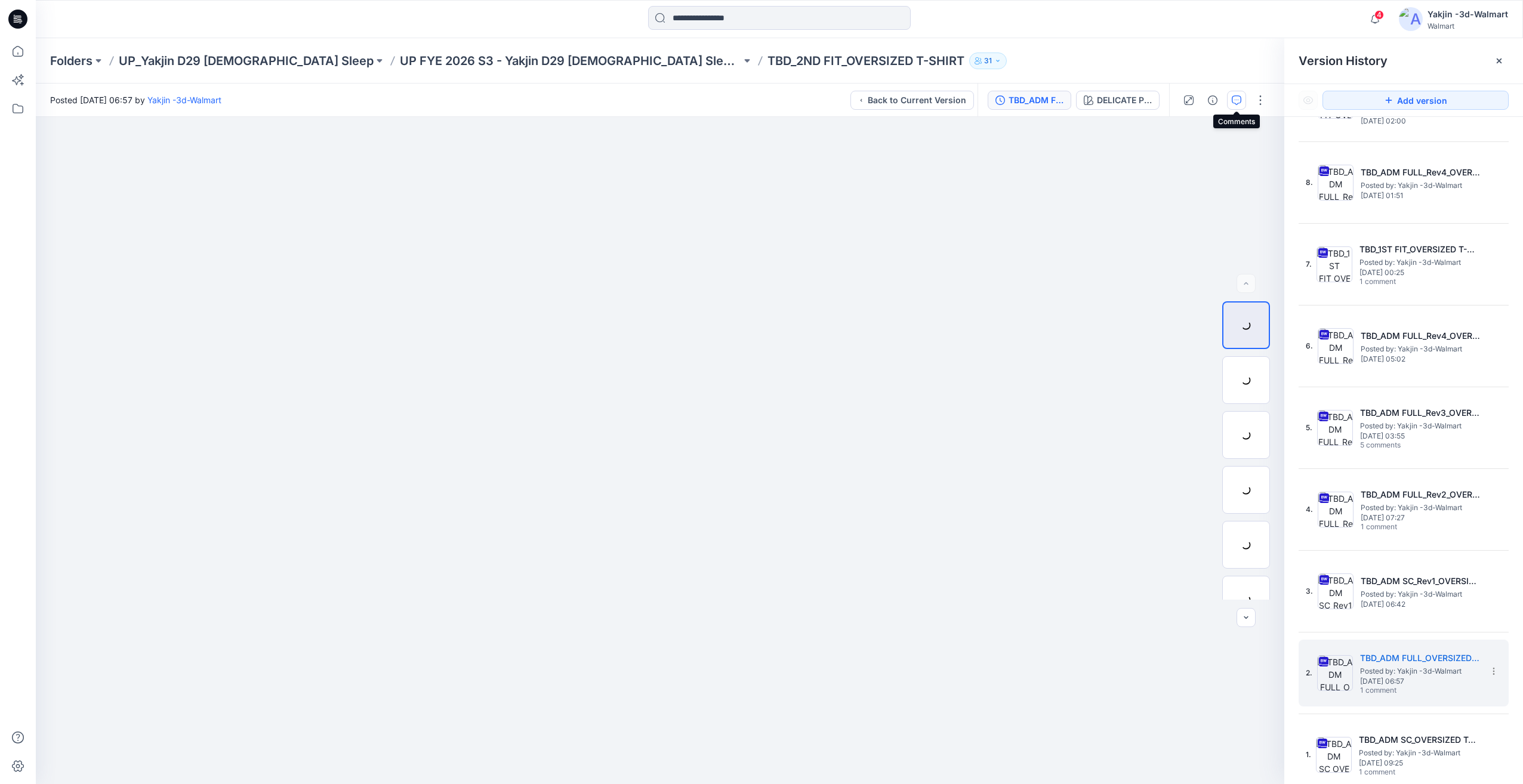
click at [1237, 101] on icon "button" at bounding box center [1237, 100] width 10 height 10
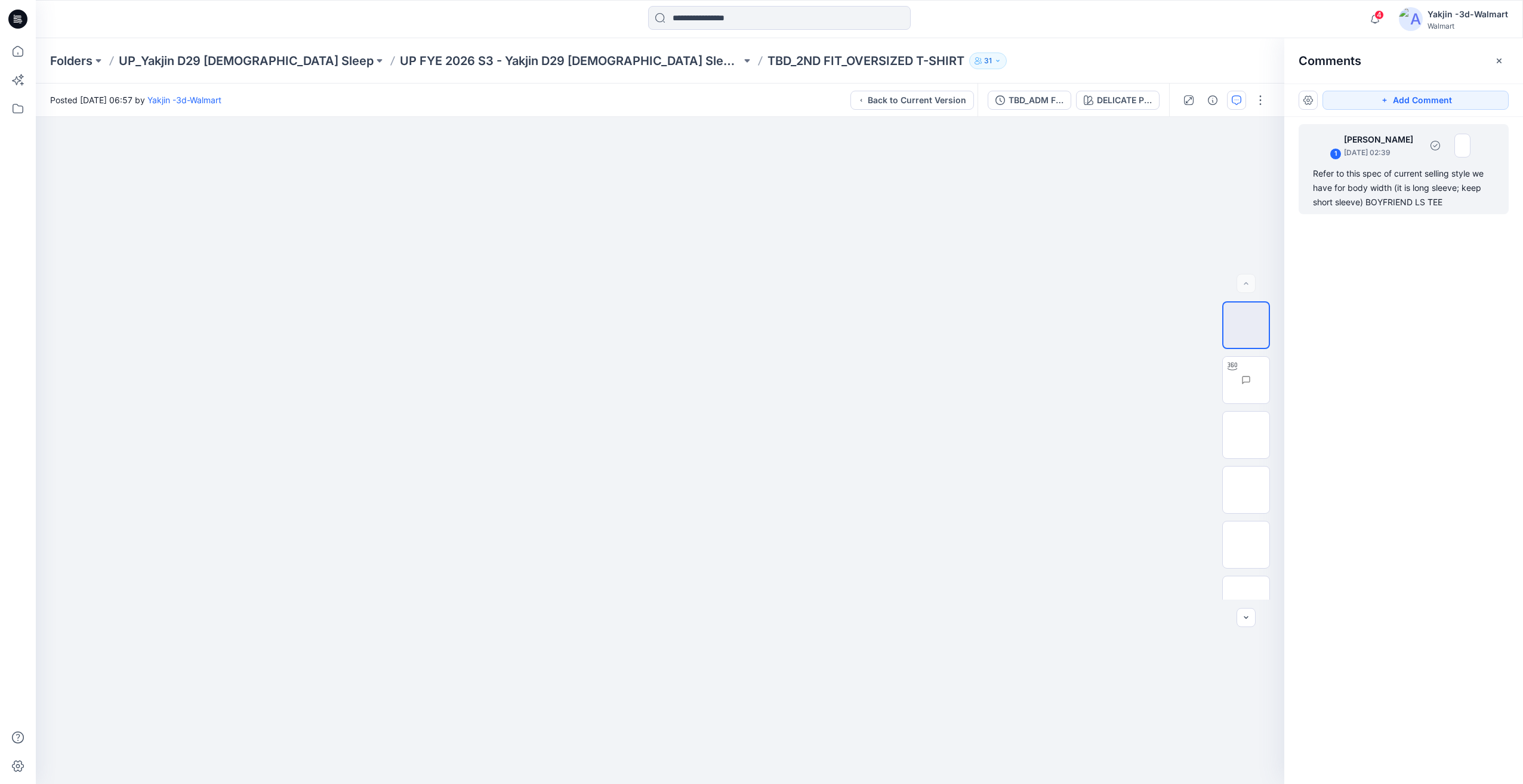
click at [1355, 181] on div "Refer to this spec of current selling style we have for body width (it is long …" at bounding box center [1403, 188] width 182 height 43
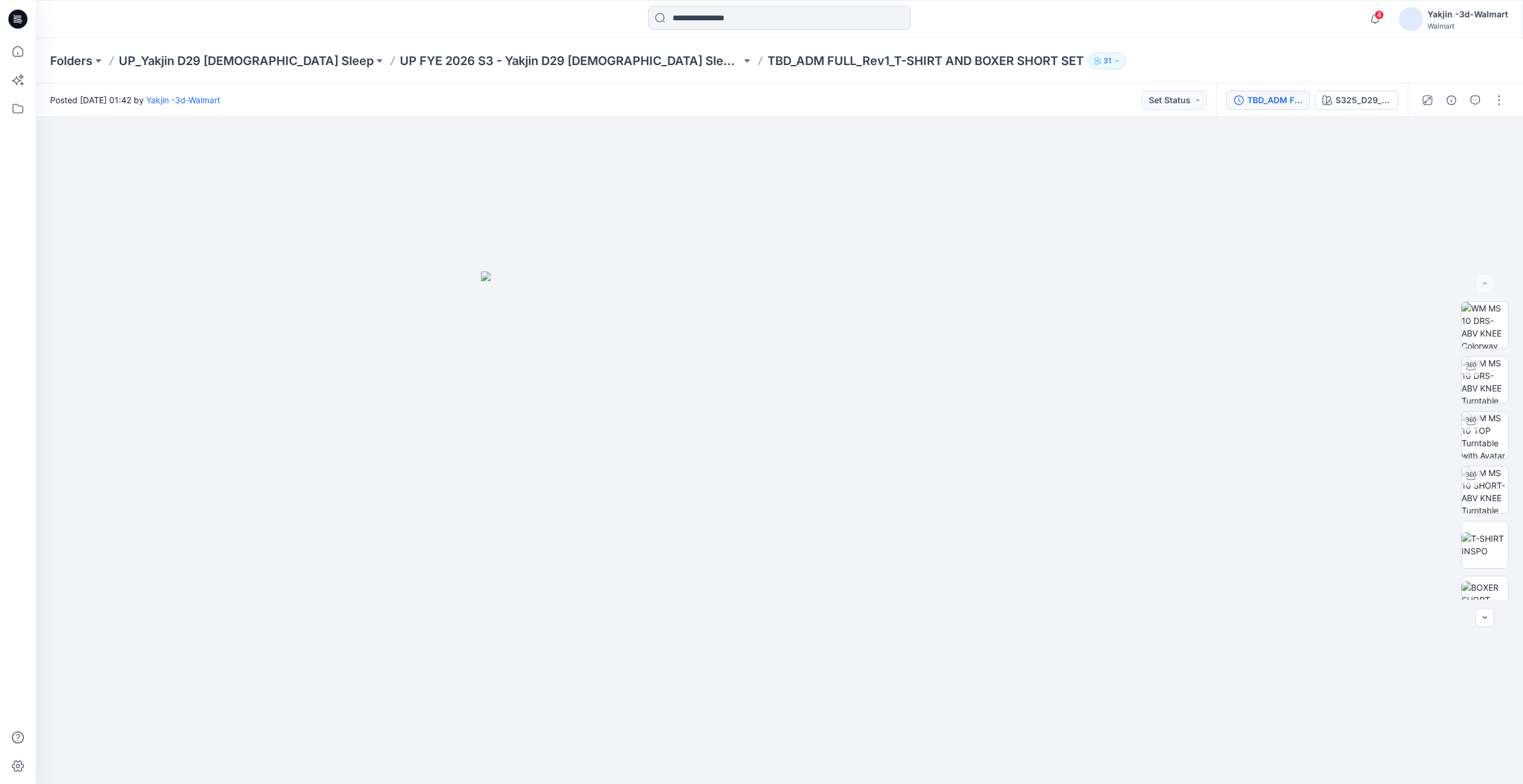
click at [1271, 104] on div "TBD_ADM FULL_Rev1_T-SHIRT AND BOXER SHORT SET" at bounding box center [1275, 100] width 55 height 13
